Goal: Transaction & Acquisition: Download file/media

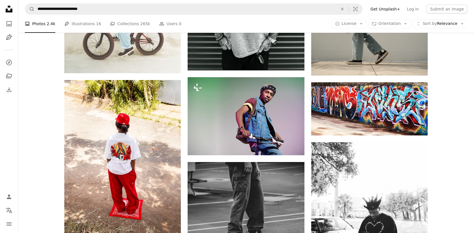
scroll to position [6518, 0]
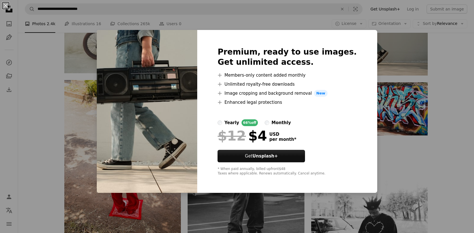
click at [84, 76] on div "An X shape Premium, ready to use images. Get unlimited access. A plus sign Memb…" at bounding box center [237, 116] width 474 height 233
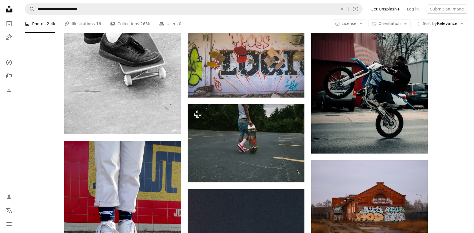
scroll to position [6812, 0]
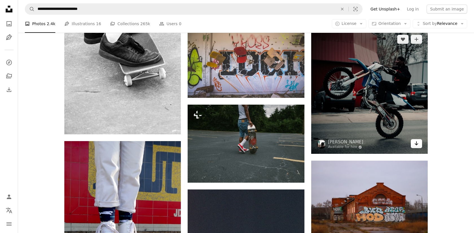
click at [416, 145] on icon "Download" at bounding box center [417, 143] width 4 height 4
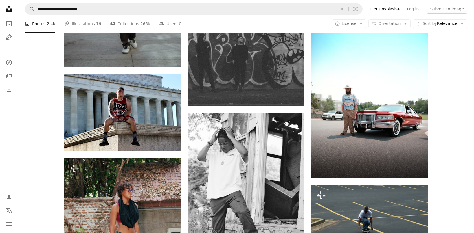
scroll to position [7202, 0]
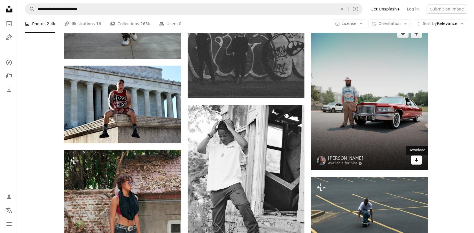
click at [419, 160] on link "Arrow pointing down" at bounding box center [416, 159] width 11 height 9
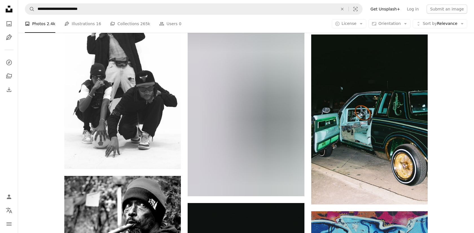
scroll to position [8532, 0]
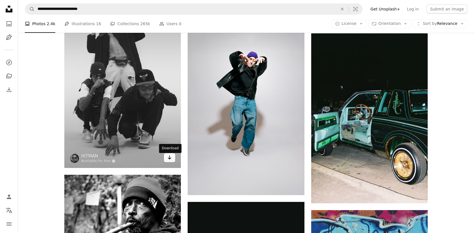
click at [171, 162] on link "Arrow pointing down" at bounding box center [169, 157] width 11 height 9
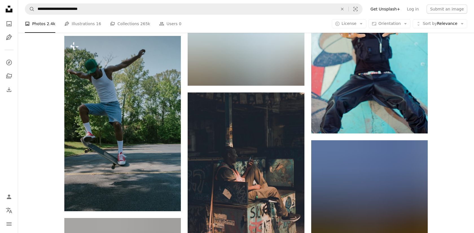
scroll to position [9448, 0]
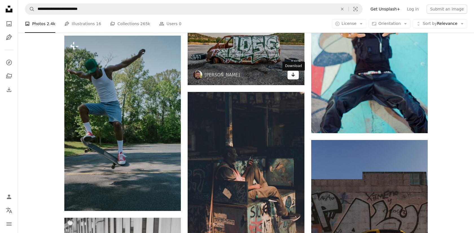
click at [293, 78] on icon "Arrow pointing down" at bounding box center [293, 74] width 5 height 7
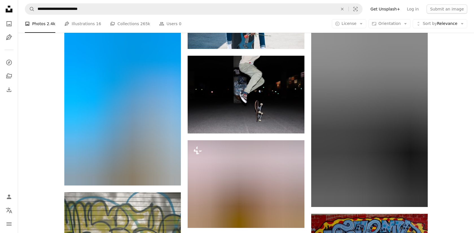
scroll to position [11029, 0]
